Goal: Book appointment/travel/reservation

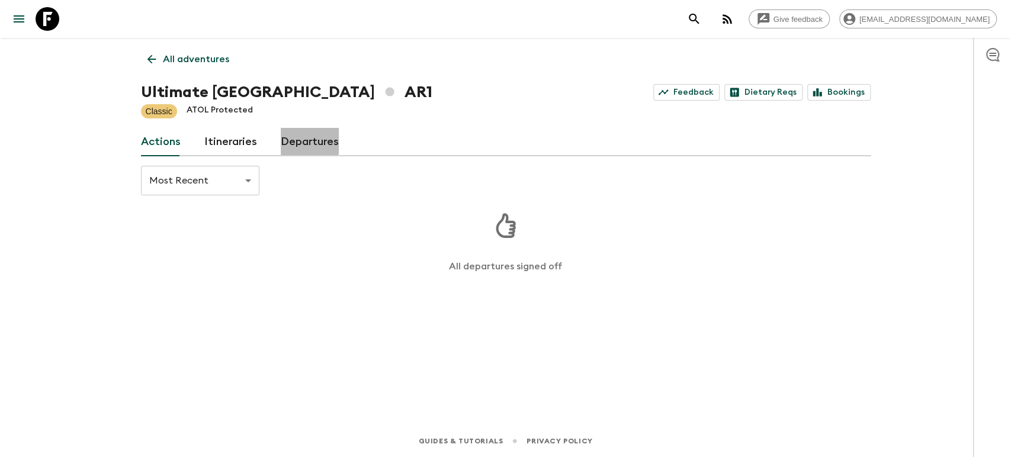
click at [300, 136] on link "Departures" at bounding box center [310, 142] width 58 height 28
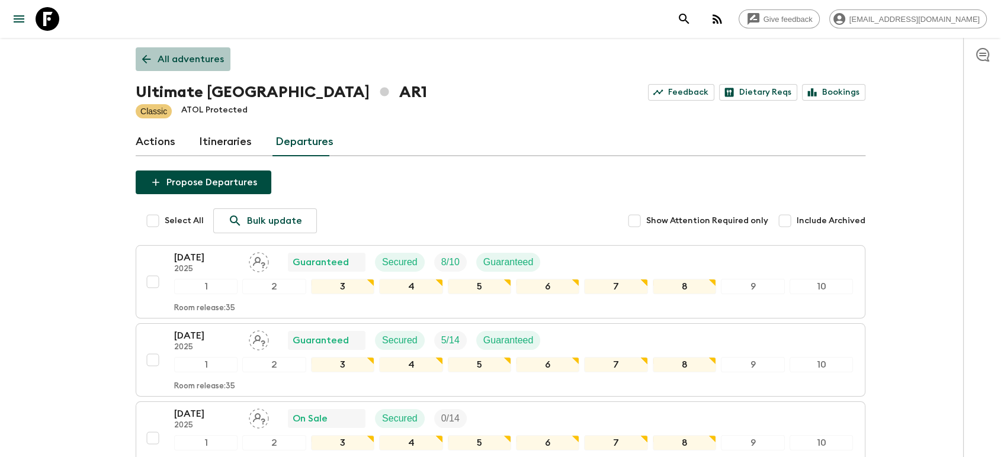
click at [190, 56] on p "All adventures" at bounding box center [191, 59] width 66 height 14
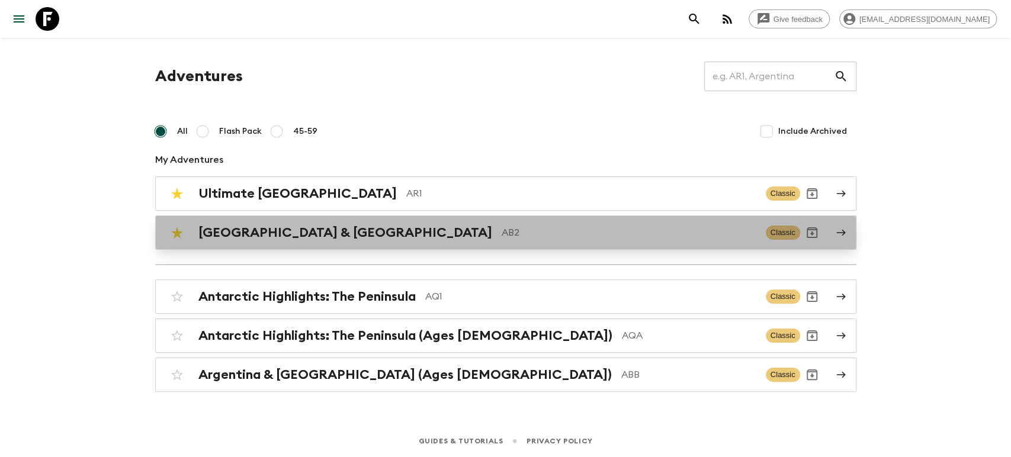
click at [502, 226] on p "AB2" at bounding box center [629, 233] width 255 height 14
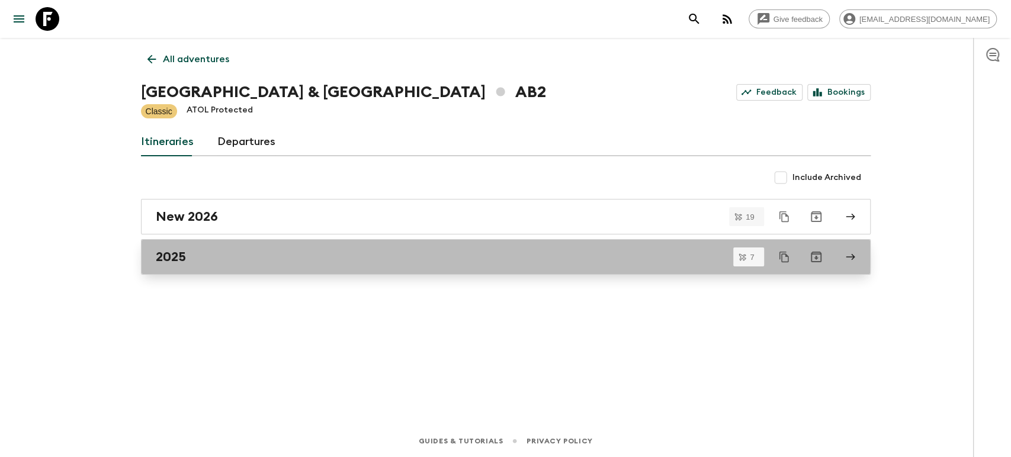
click at [332, 251] on div "2025" at bounding box center [495, 256] width 678 height 15
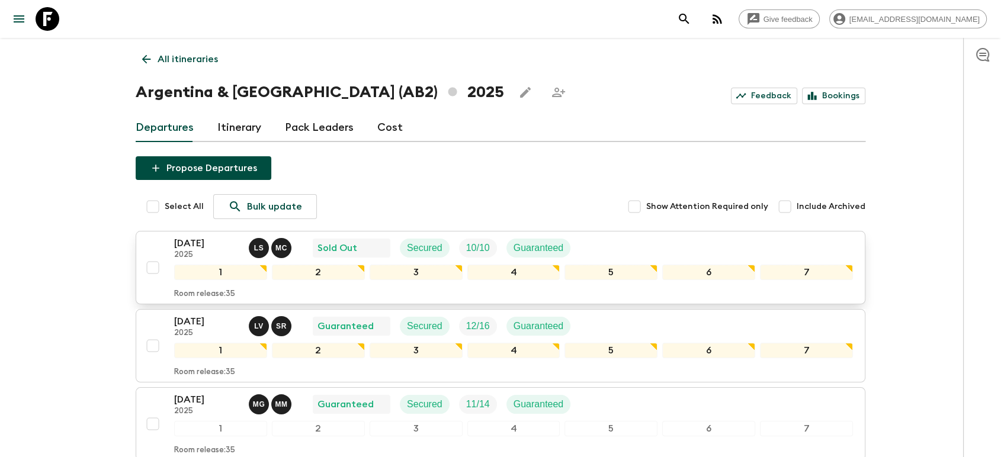
click at [190, 246] on p "[DATE]" at bounding box center [206, 243] width 65 height 14
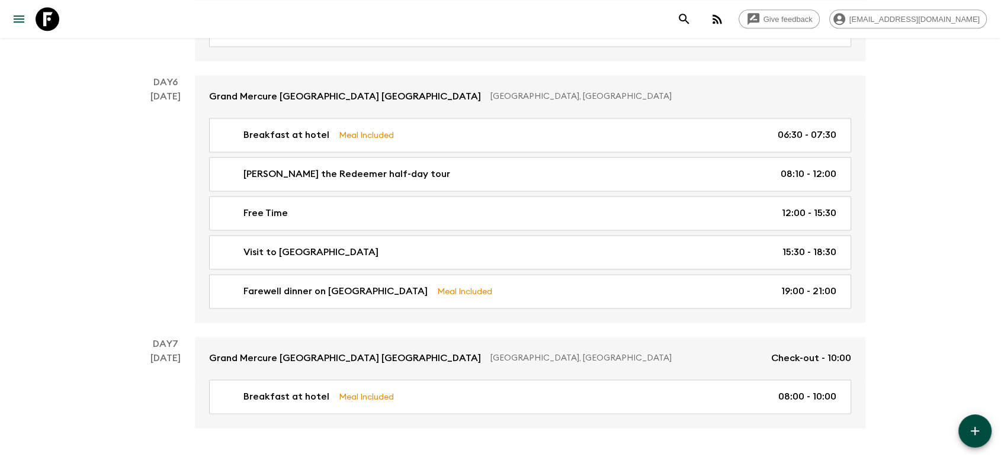
scroll to position [1360, 0]
